Goal: Task Accomplishment & Management: Use online tool/utility

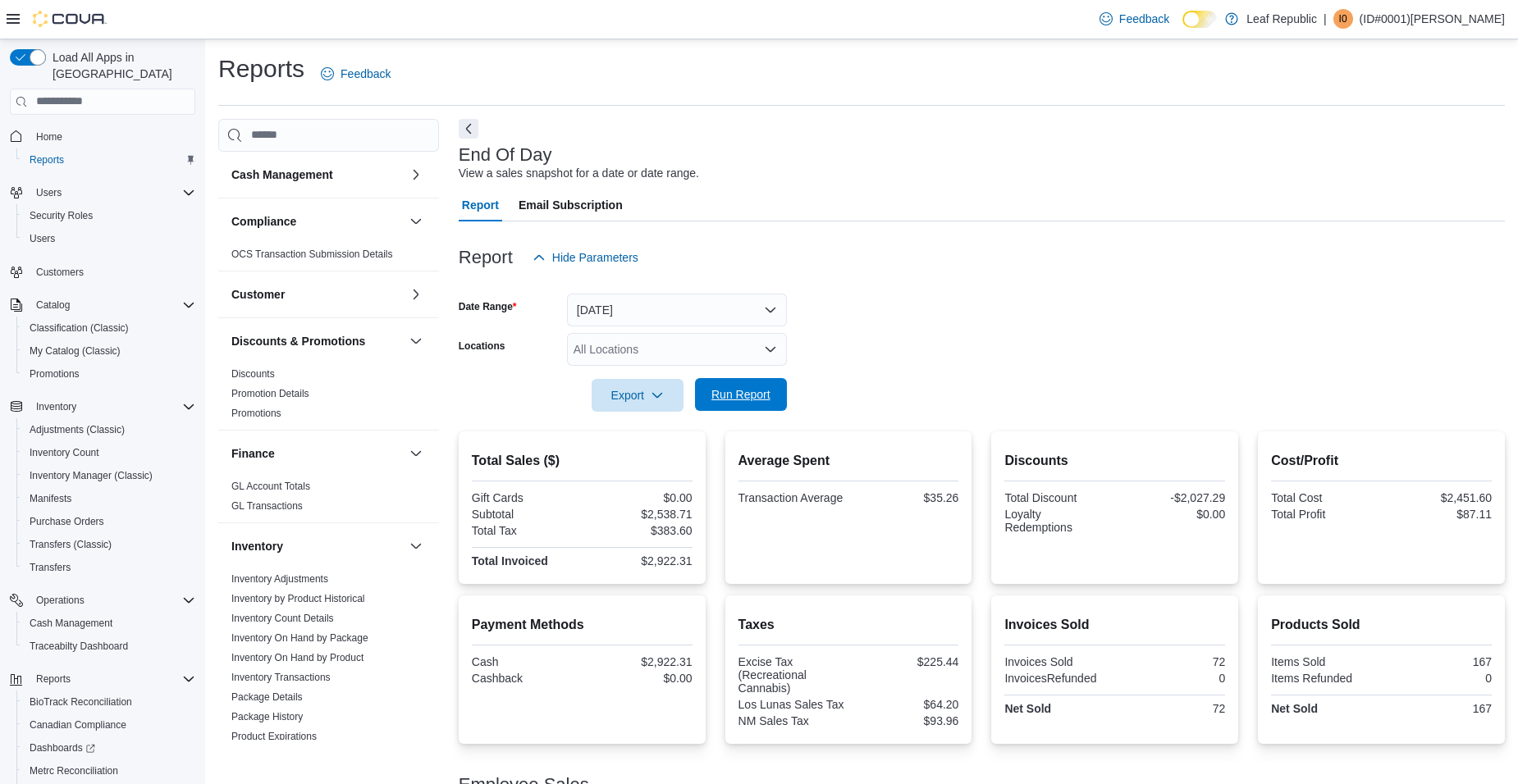
click at [744, 404] on span "Run Report" at bounding box center [740, 394] width 73 height 33
click at [747, 401] on span "Run Report" at bounding box center [740, 394] width 59 height 16
click at [767, 392] on span "Run Report" at bounding box center [740, 393] width 59 height 16
drag, startPoint x: 412, startPoint y: 168, endPoint x: 982, endPoint y: 275, distance: 580.0
click at [982, 275] on div at bounding box center [981, 283] width 1046 height 20
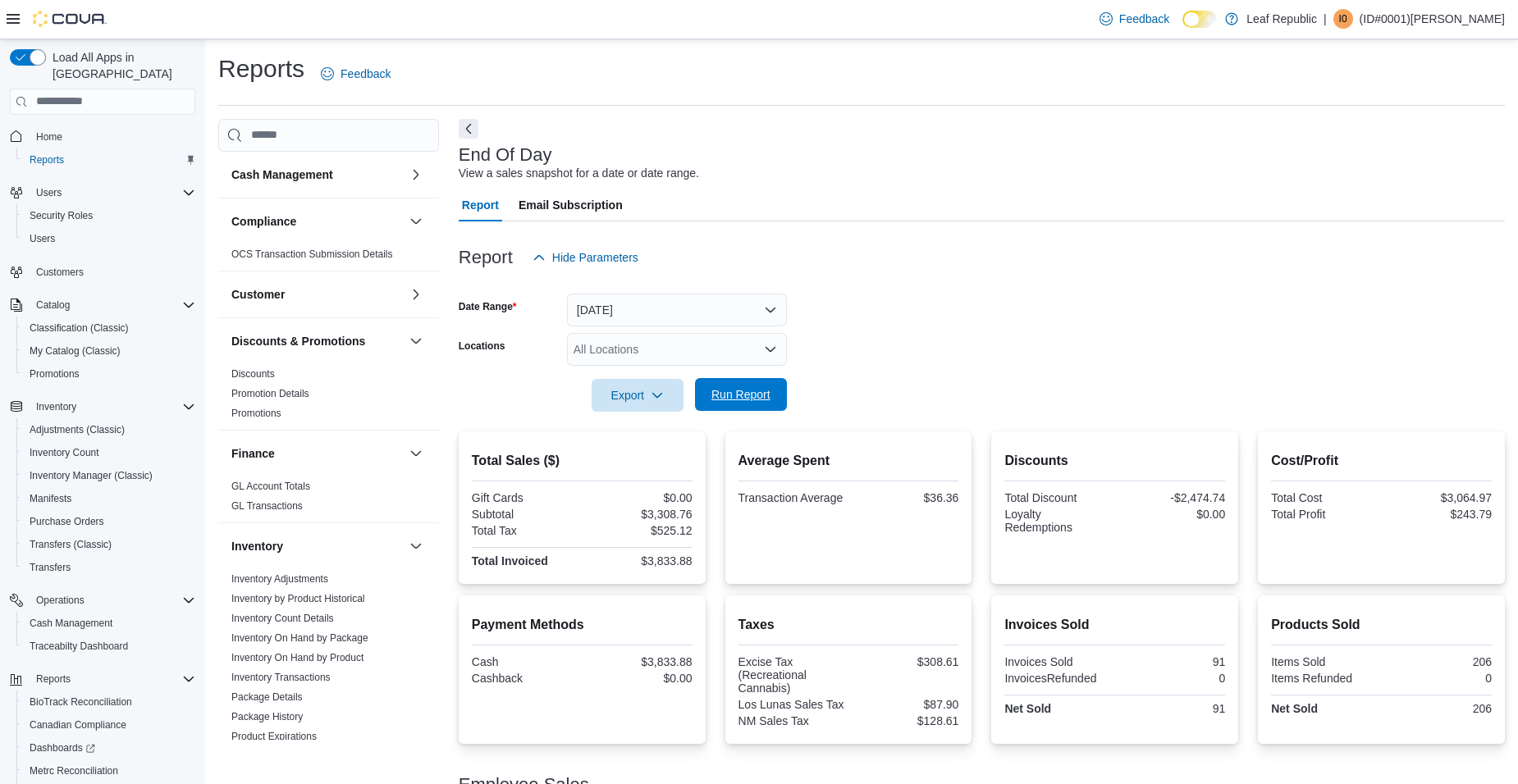
click at [752, 397] on span "Run Report" at bounding box center [740, 393] width 59 height 16
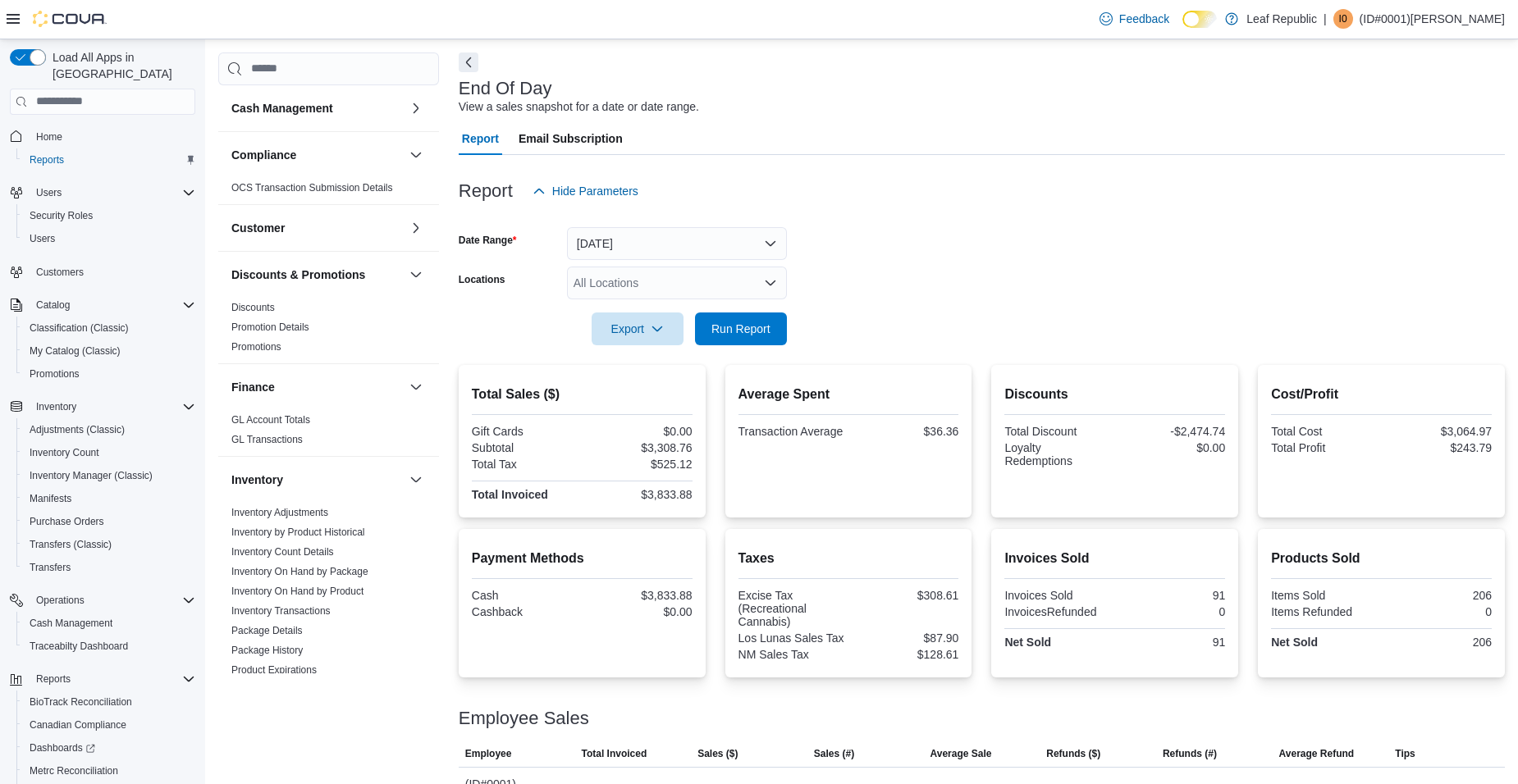
scroll to position [117, 0]
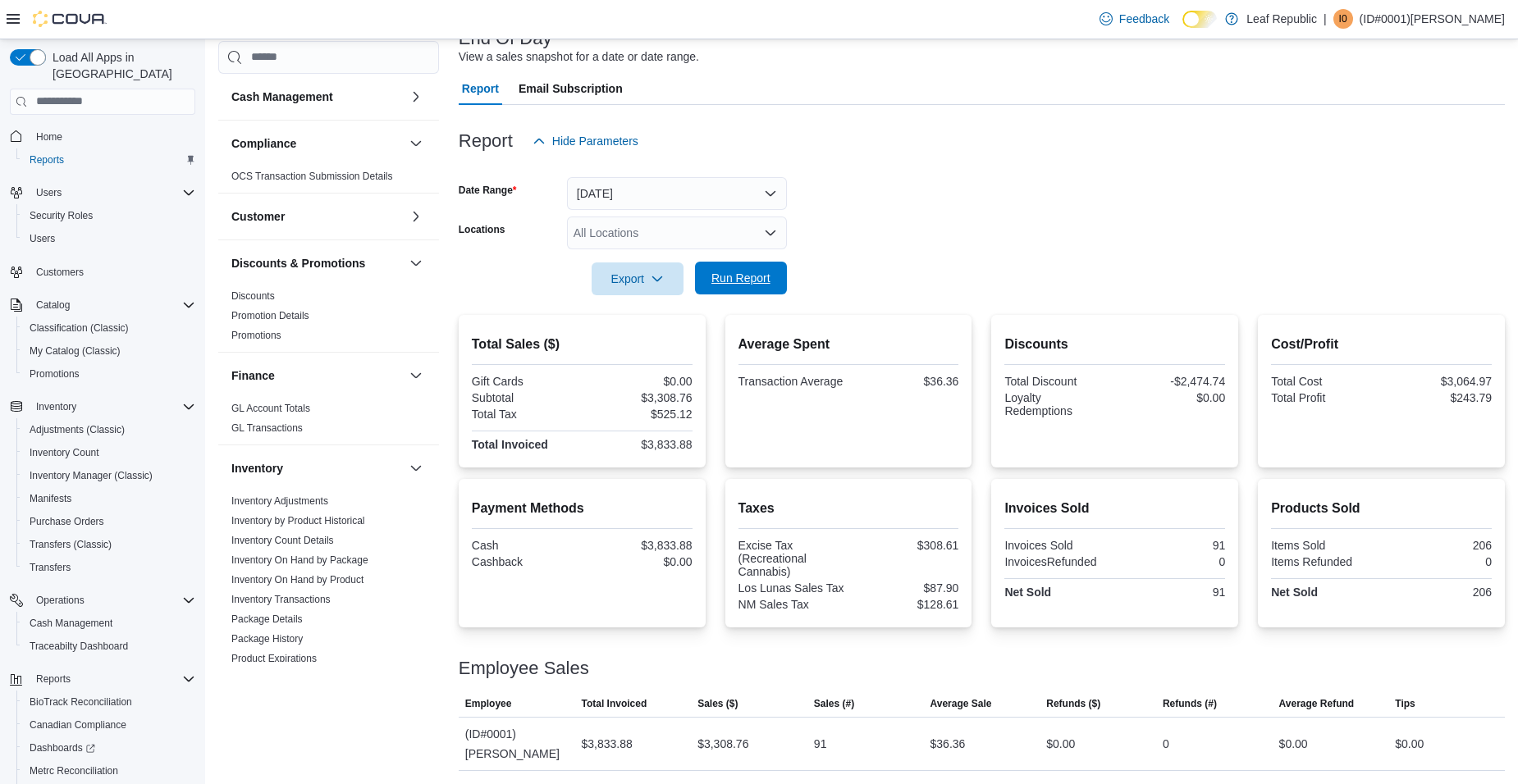
click at [727, 270] on span "Run Report" at bounding box center [740, 278] width 73 height 33
drag, startPoint x: 688, startPoint y: 547, endPoint x: 500, endPoint y: 553, distance: 188.1
click at [500, 553] on div "Cash $3,833.88 Cashback $0.00" at bounding box center [582, 554] width 220 height 33
drag, startPoint x: 500, startPoint y: 553, endPoint x: 543, endPoint y: 566, distance: 44.9
click at [541, 566] on div "Cashback" at bounding box center [525, 562] width 106 height 13
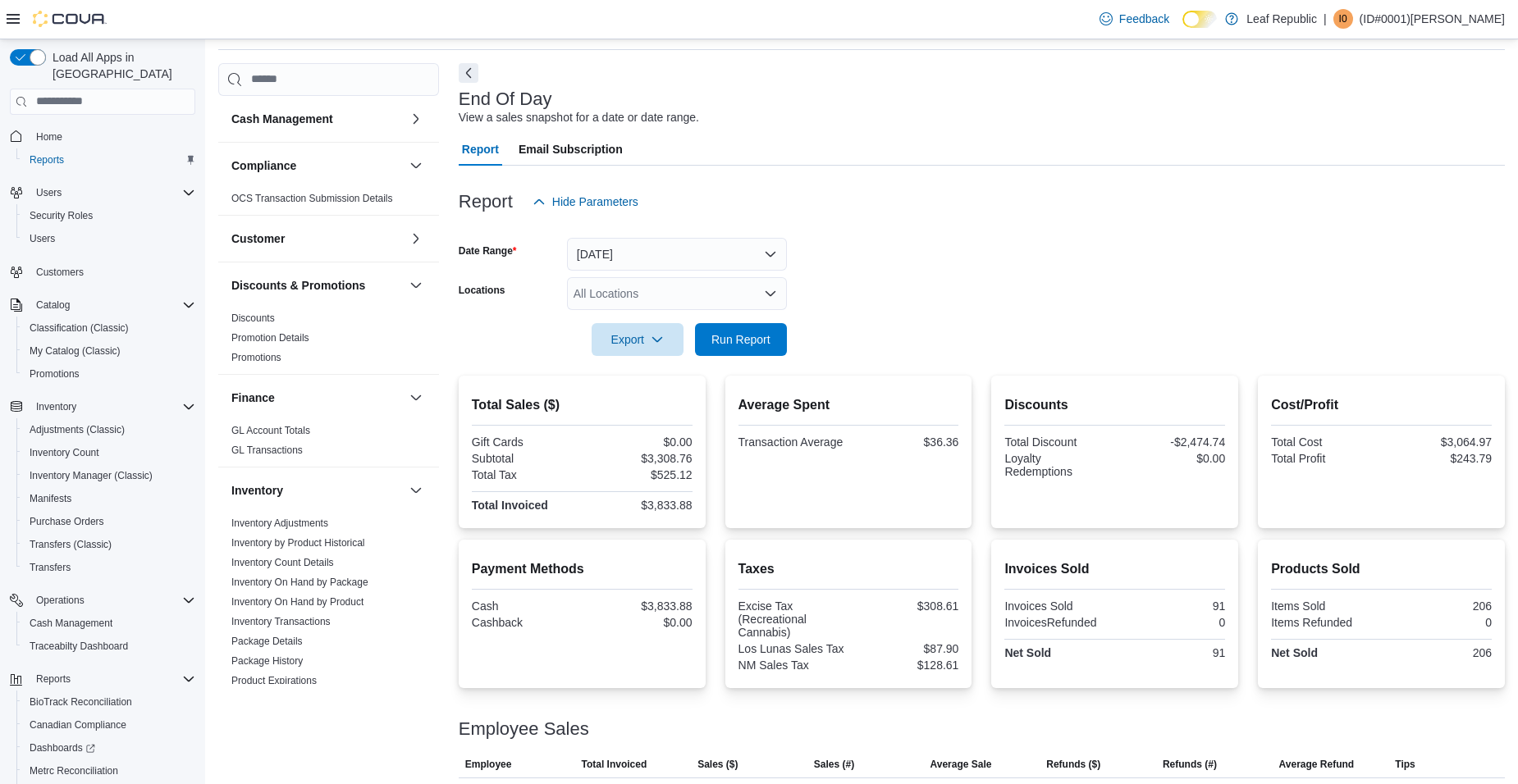
scroll to position [0, 0]
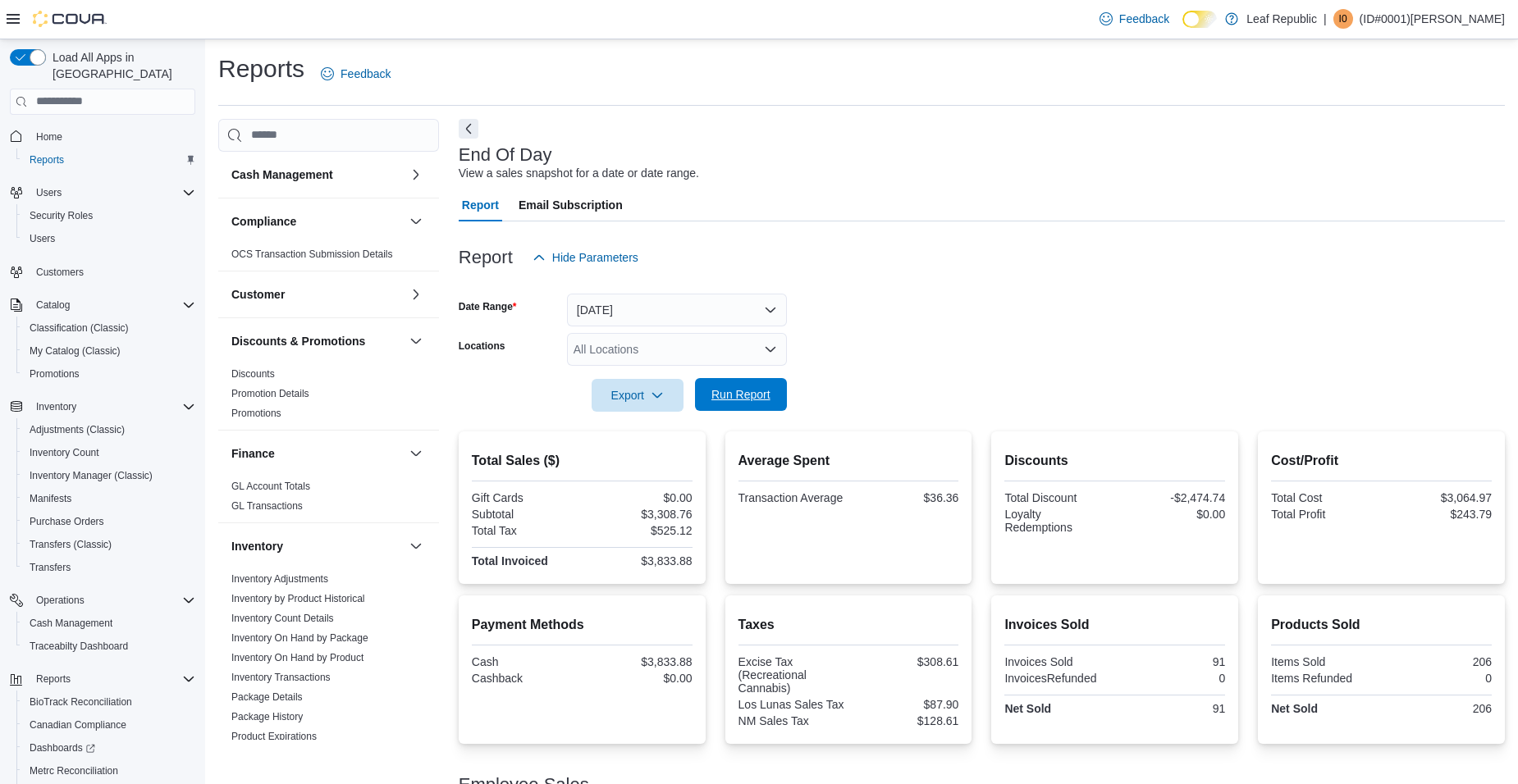
click at [757, 388] on span "Run Report" at bounding box center [740, 393] width 59 height 16
